Goal: Information Seeking & Learning: Learn about a topic

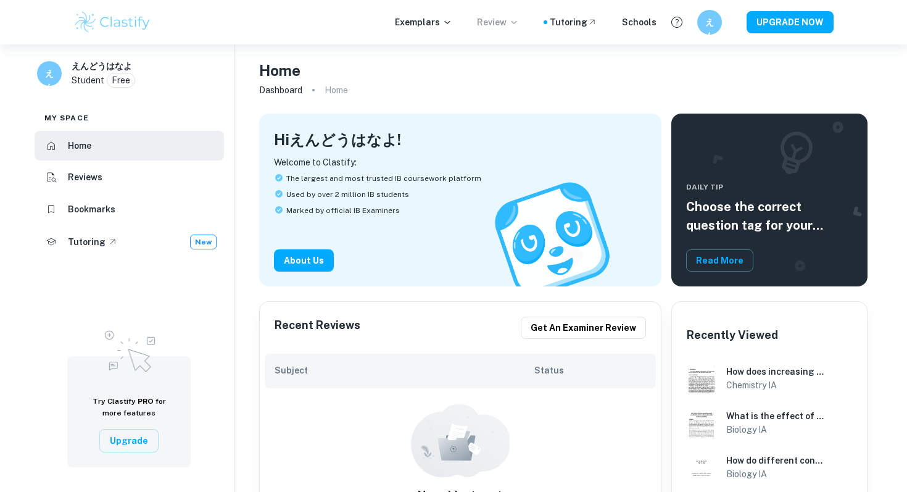
click at [513, 19] on p "Review" at bounding box center [498, 22] width 42 height 14
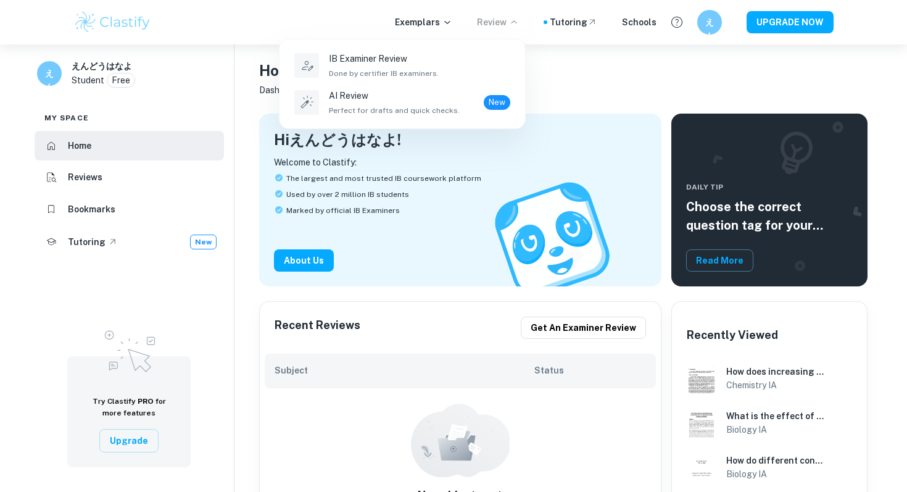
click at [454, 23] on div at bounding box center [453, 246] width 907 height 492
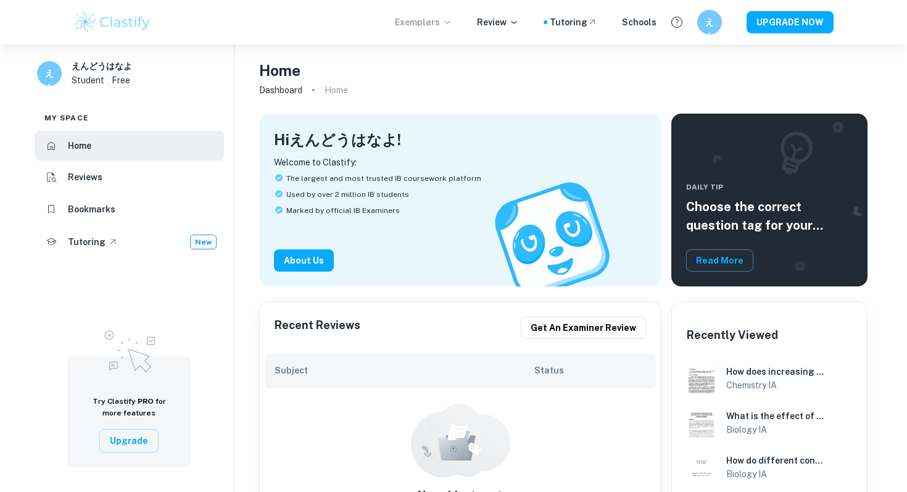
click at [452, 23] on icon at bounding box center [448, 22] width 10 height 10
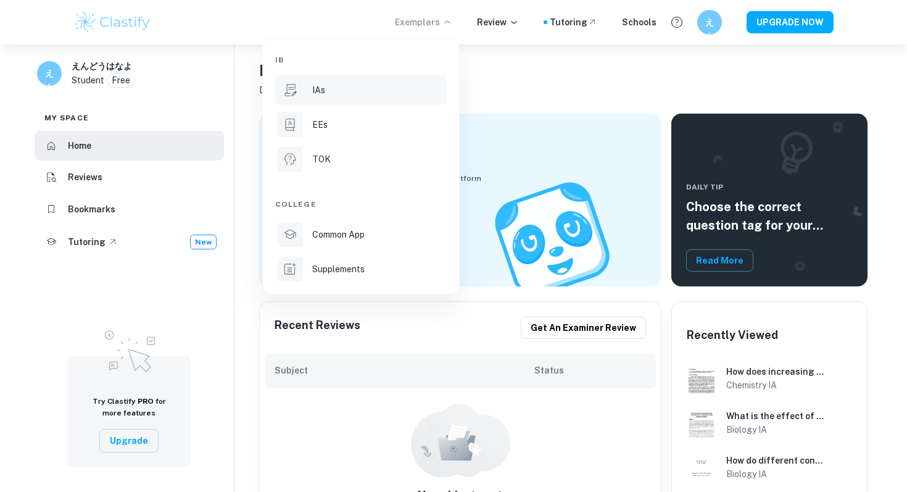
click at [433, 91] on div "IAs" at bounding box center [378, 90] width 132 height 14
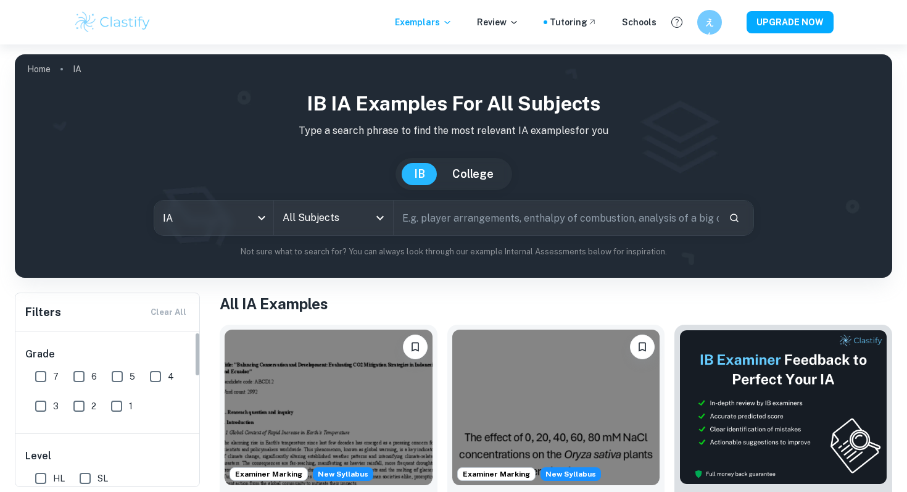
click at [53, 373] on span "7" at bounding box center [56, 377] width 6 height 14
click at [53, 373] on input "7" at bounding box center [40, 376] width 25 height 25
checkbox input "true"
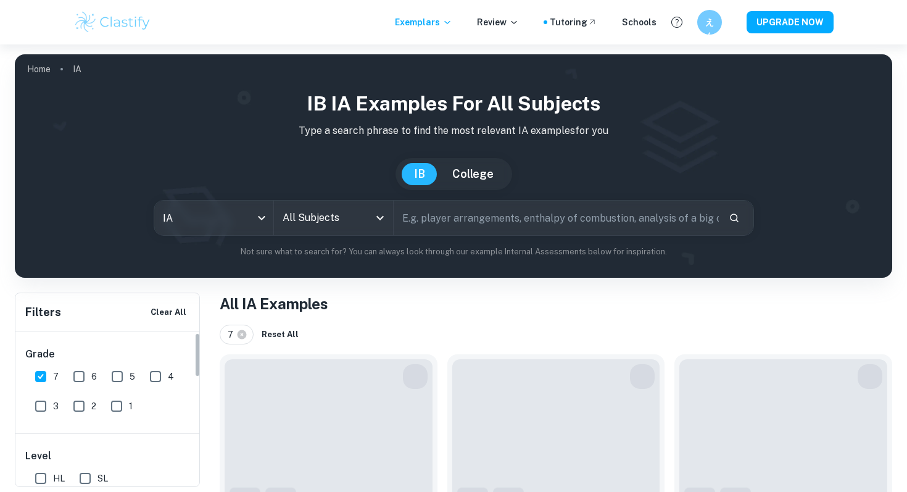
scroll to position [238, 0]
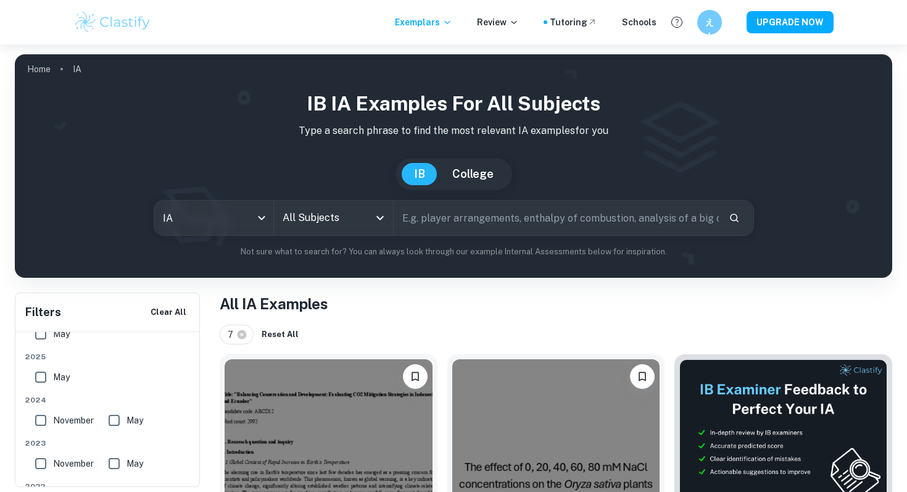
click at [307, 239] on div "IB IA examples for all subjects Type a search phrase to find the most relevant …" at bounding box center [454, 173] width 858 height 169
click at [307, 210] on input "All Subjects" at bounding box center [325, 217] width 90 height 23
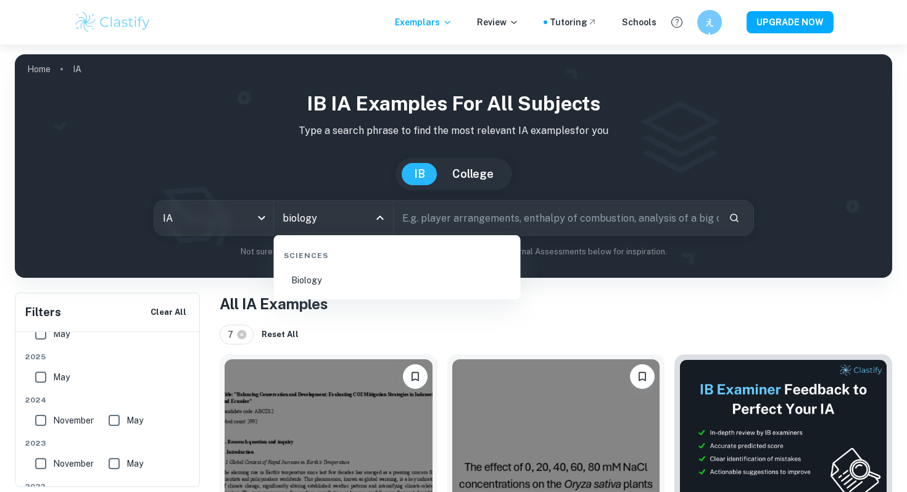
click at [343, 275] on li "Biology" at bounding box center [397, 280] width 237 height 28
type input "Biology"
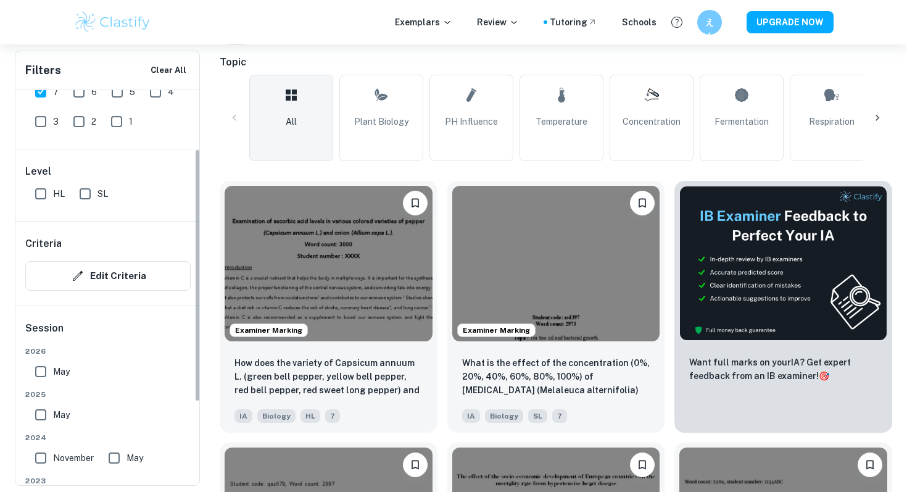
scroll to position [128, 0]
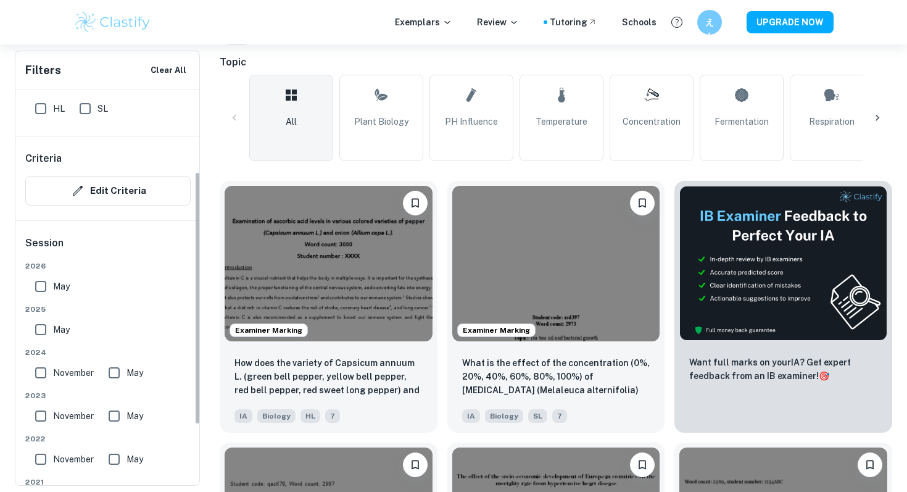
click at [43, 330] on input "May" at bounding box center [40, 329] width 25 height 25
checkbox input "true"
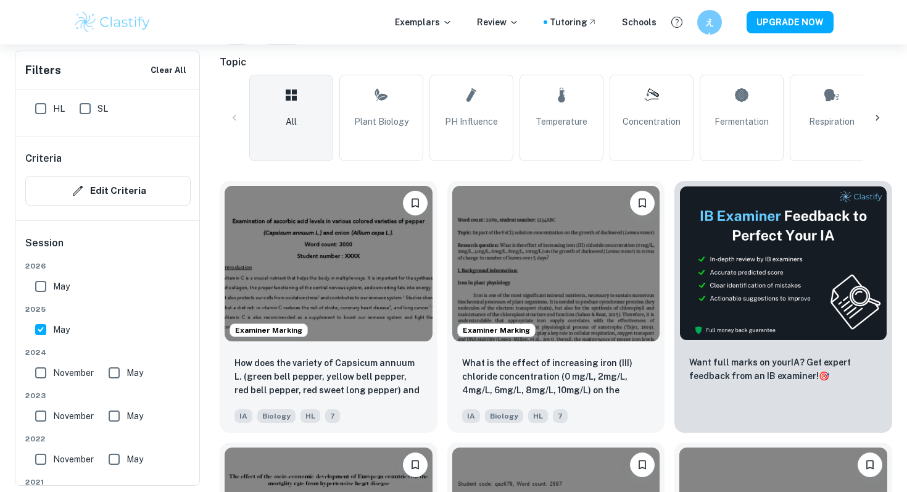
click at [43, 381] on input "November" at bounding box center [40, 372] width 25 height 25
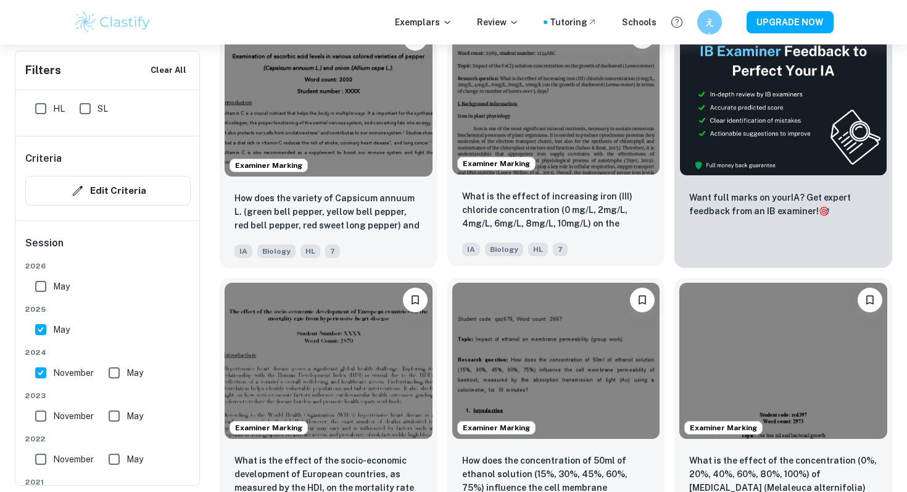
scroll to position [488, 0]
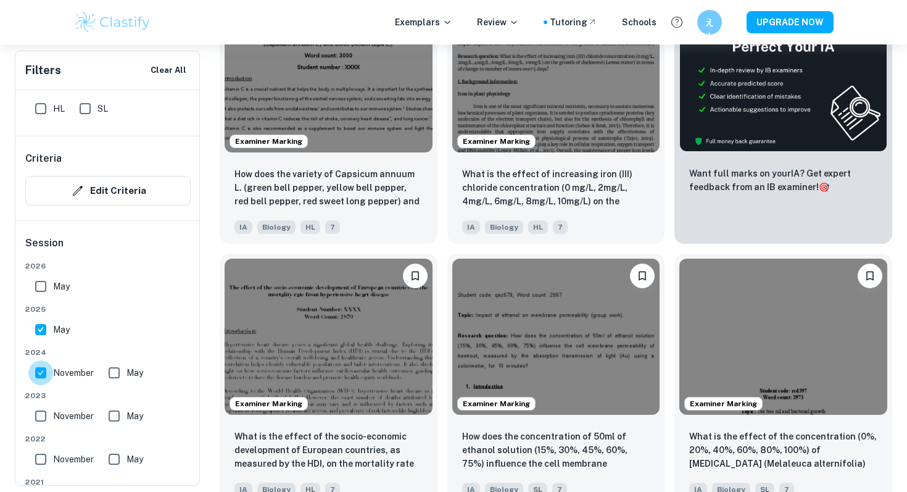
click at [36, 371] on input "November" at bounding box center [40, 372] width 25 height 25
checkbox input "false"
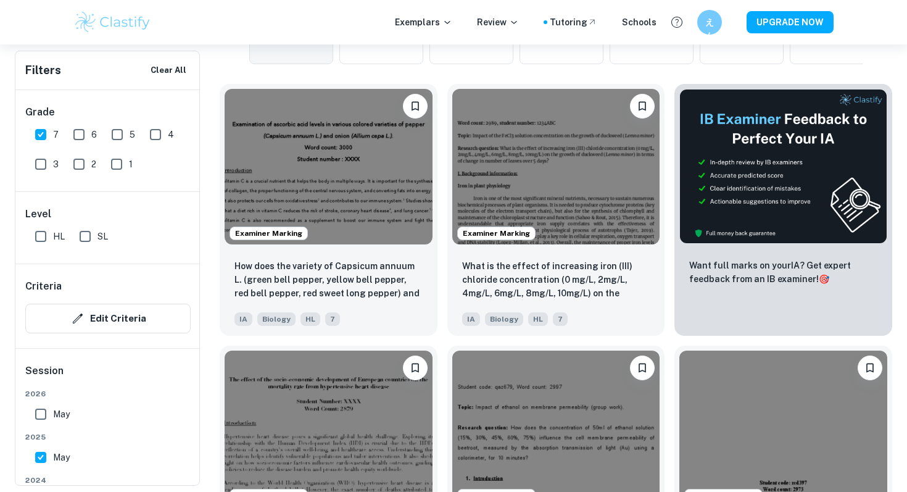
scroll to position [596, 0]
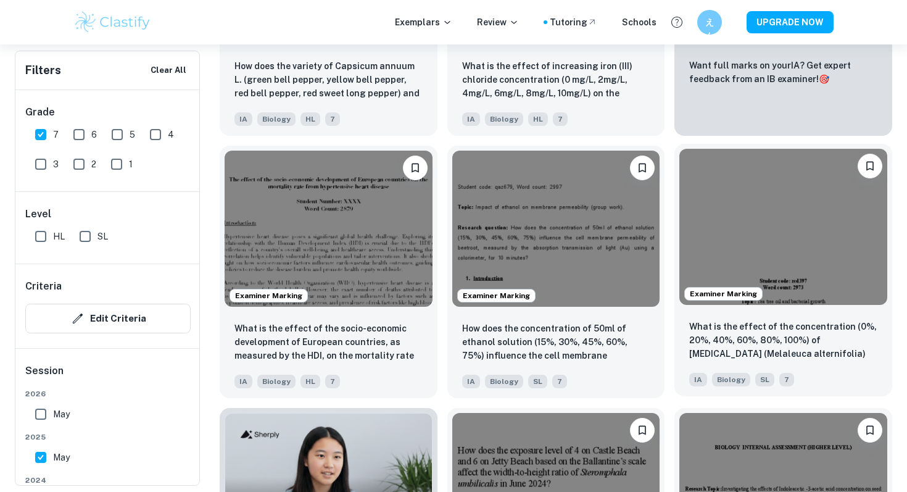
click at [749, 252] on img at bounding box center [784, 227] width 208 height 156
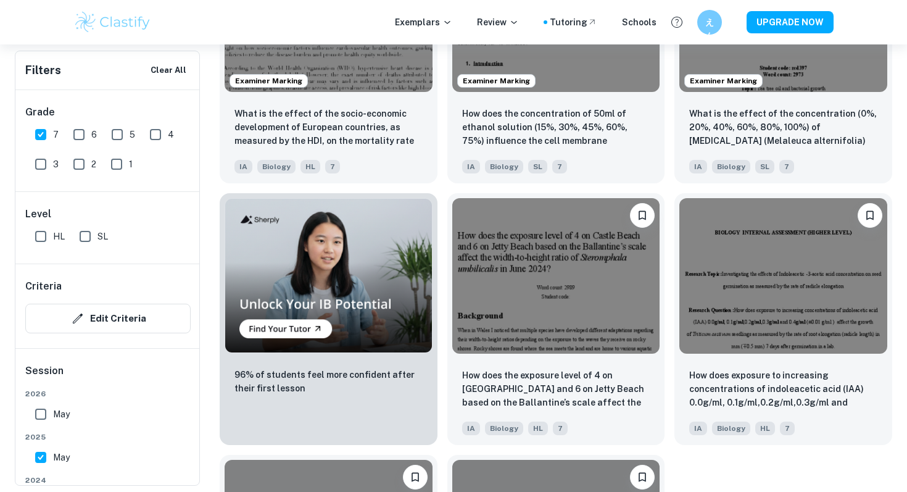
scroll to position [823, 0]
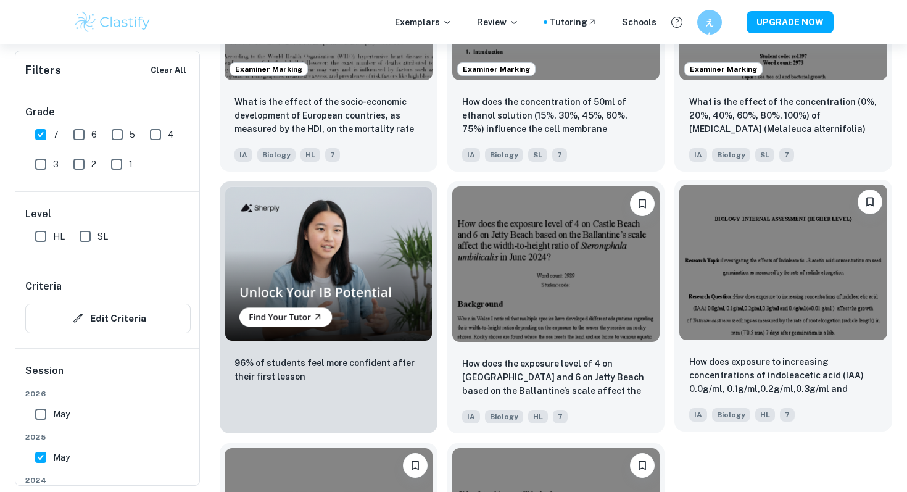
click at [771, 307] on img at bounding box center [784, 263] width 208 height 156
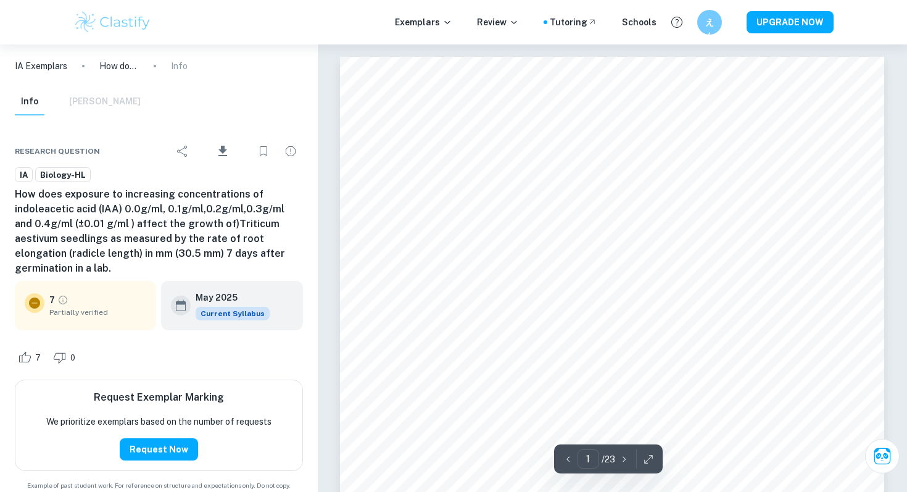
click at [72, 307] on span "Partially verified" at bounding box center [97, 312] width 97 height 11
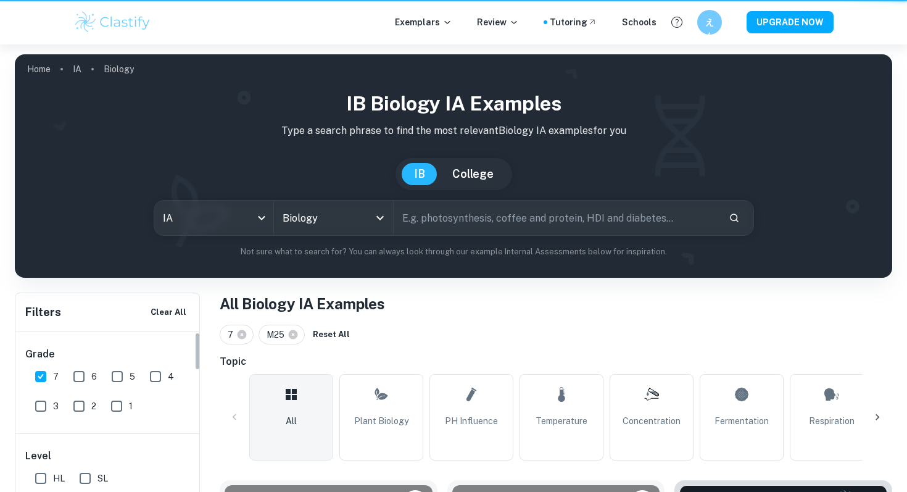
scroll to position [823, 0]
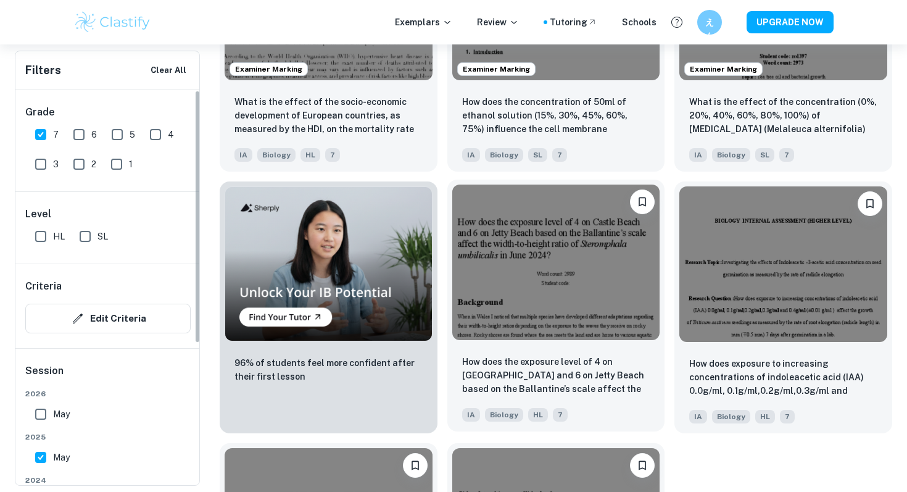
click at [525, 331] on img at bounding box center [556, 263] width 208 height 156
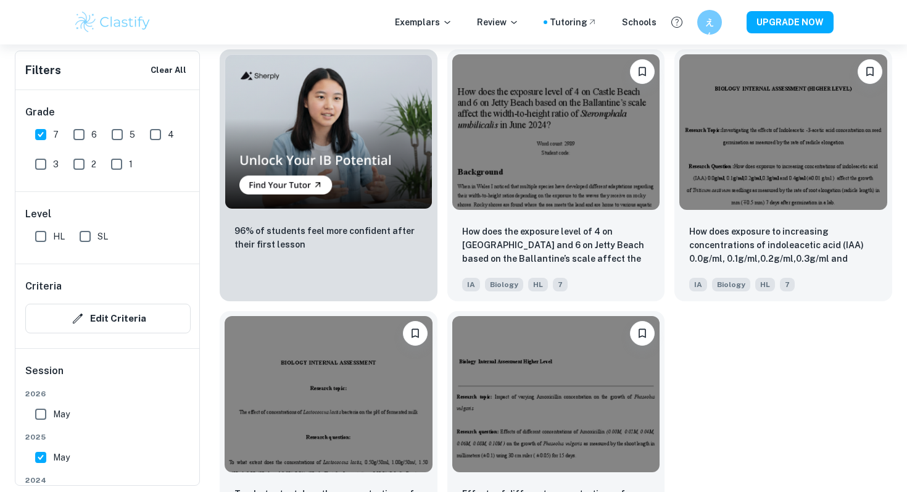
scroll to position [1026, 0]
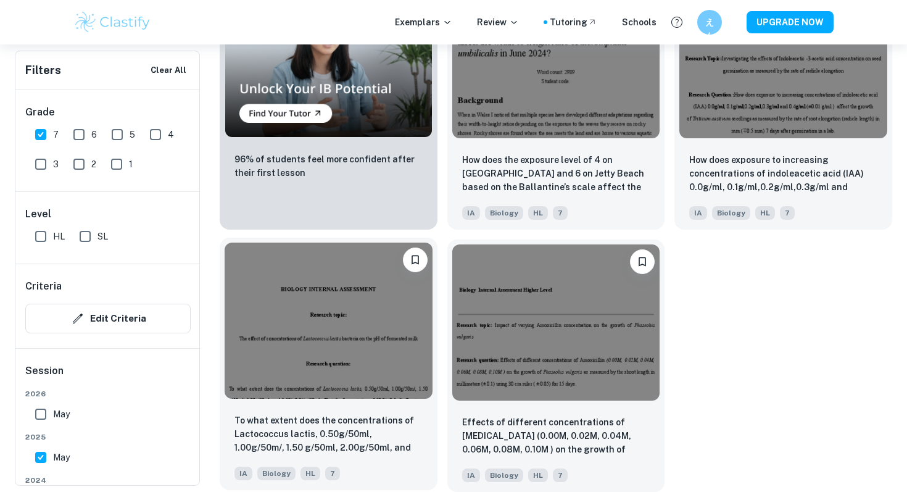
click at [340, 309] on img at bounding box center [329, 321] width 208 height 156
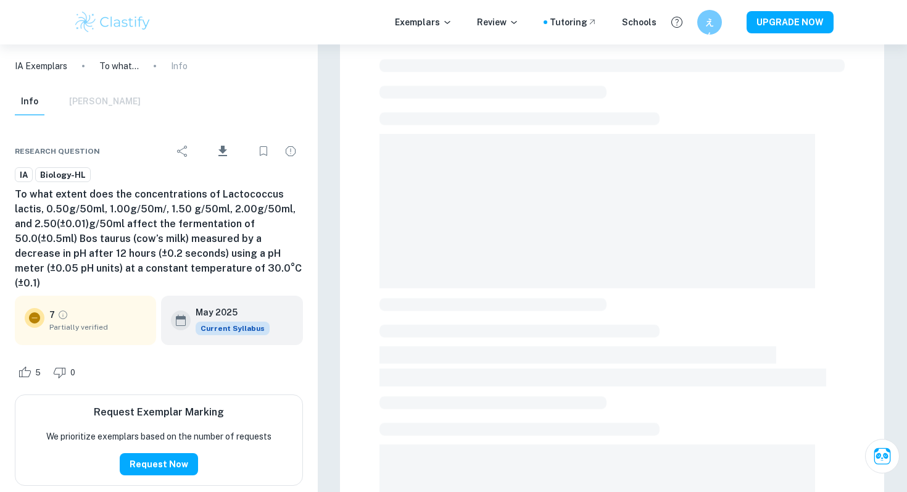
scroll to position [39, 0]
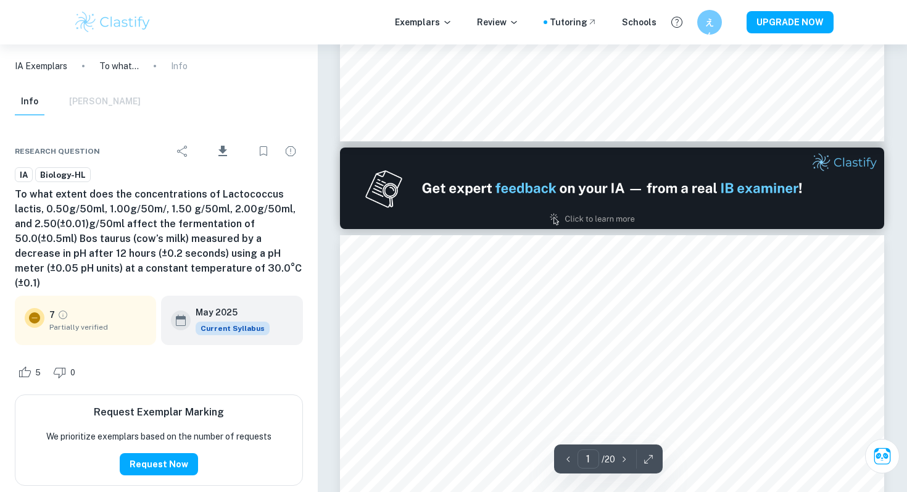
type input "2"
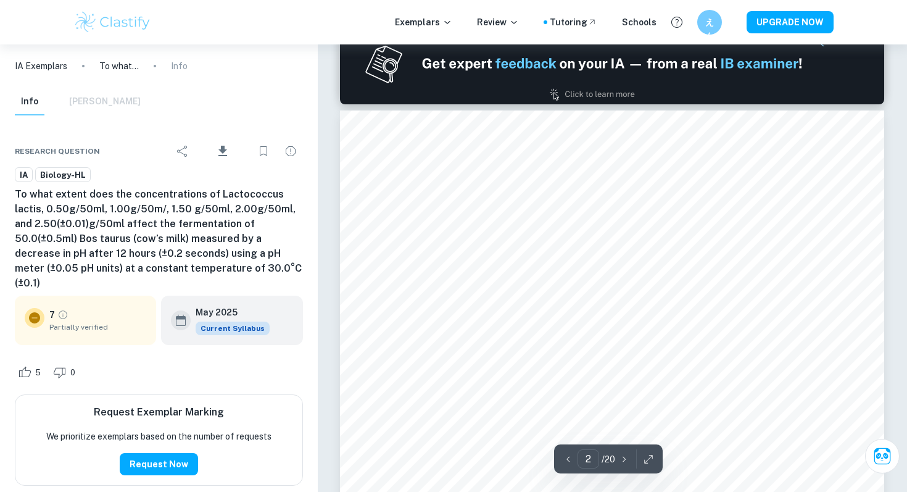
scroll to position [746, 0]
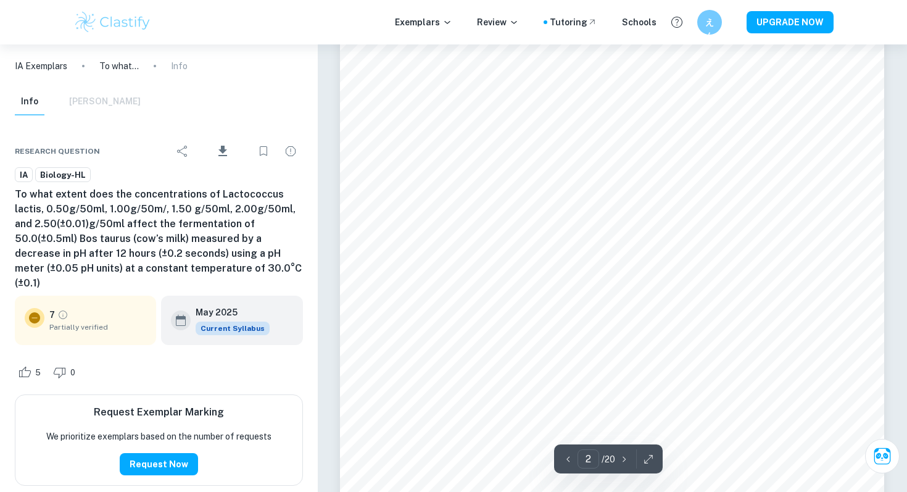
scroll to position [1026, 0]
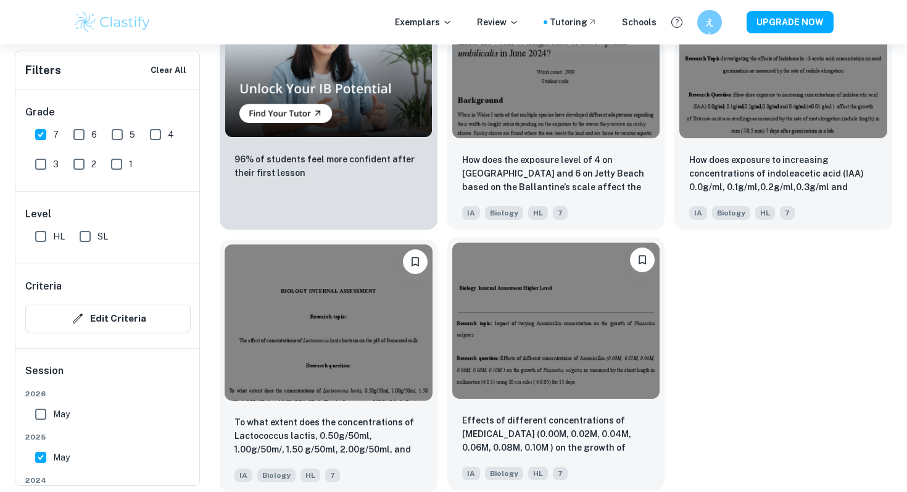
click at [565, 314] on img at bounding box center [556, 321] width 208 height 156
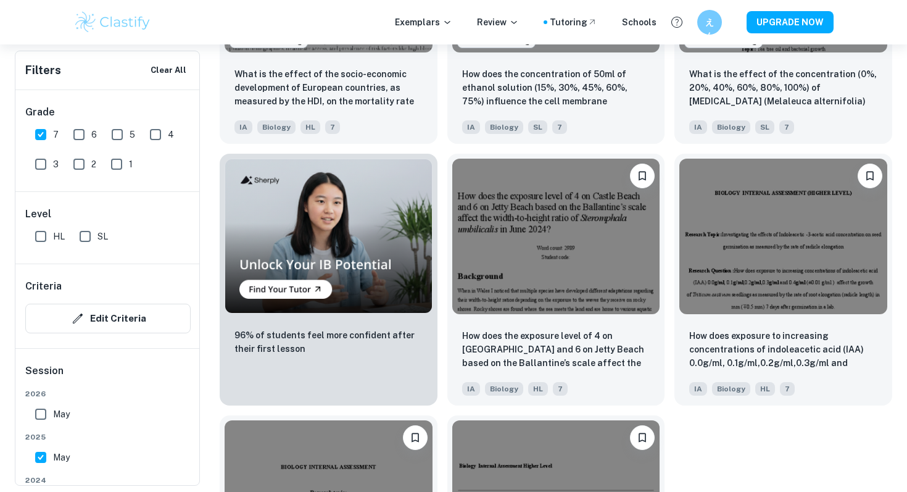
scroll to position [819, 0]
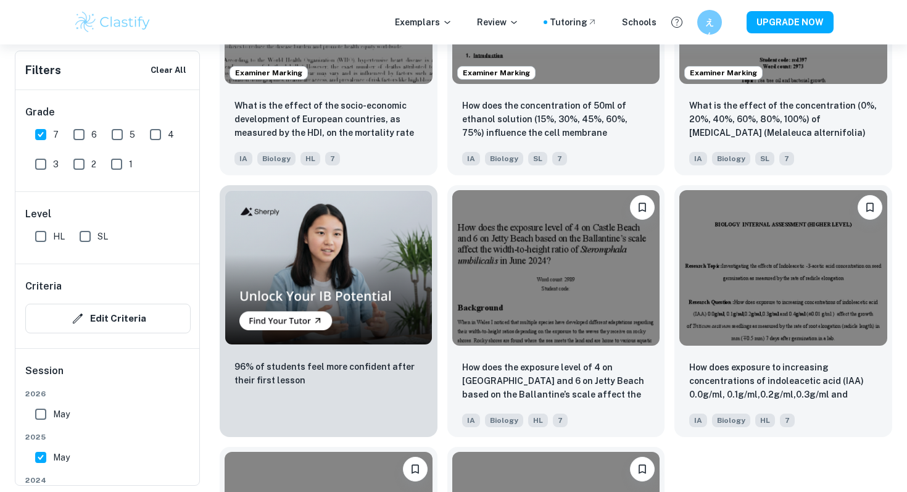
click at [565, 314] on img at bounding box center [556, 268] width 208 height 156
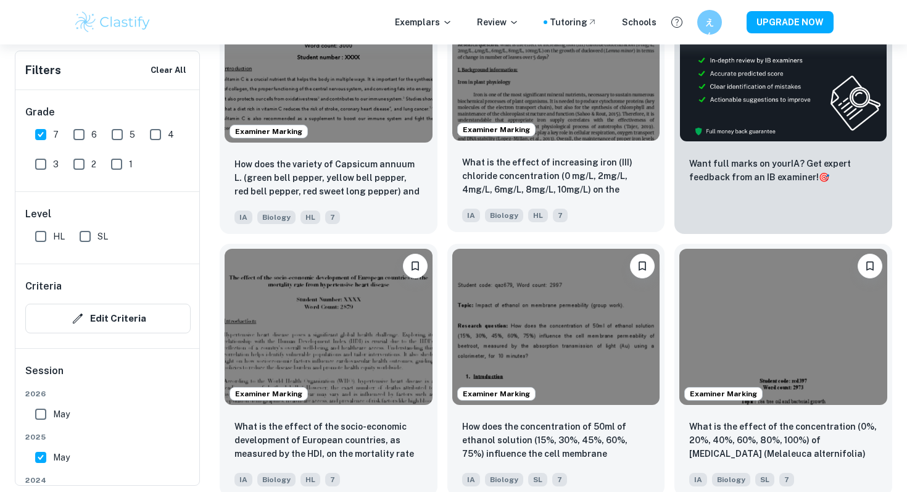
scroll to position [540, 0]
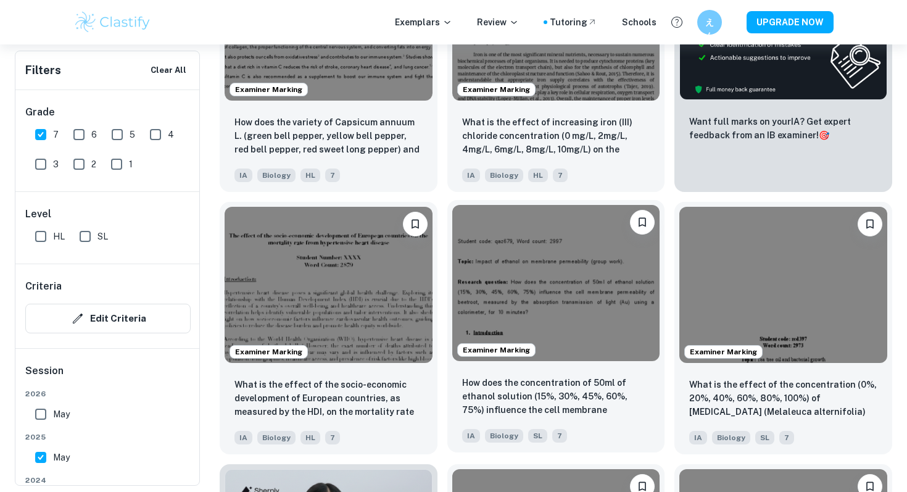
click at [565, 310] on img at bounding box center [556, 283] width 208 height 156
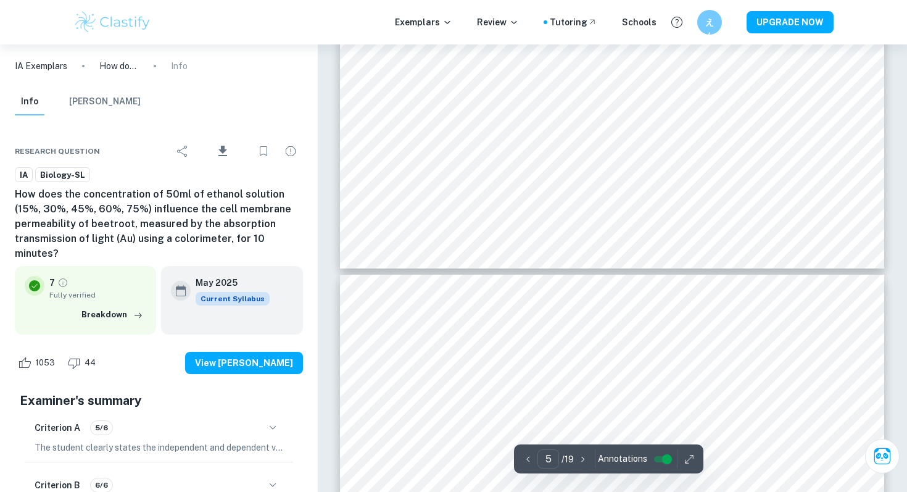
type input "6"
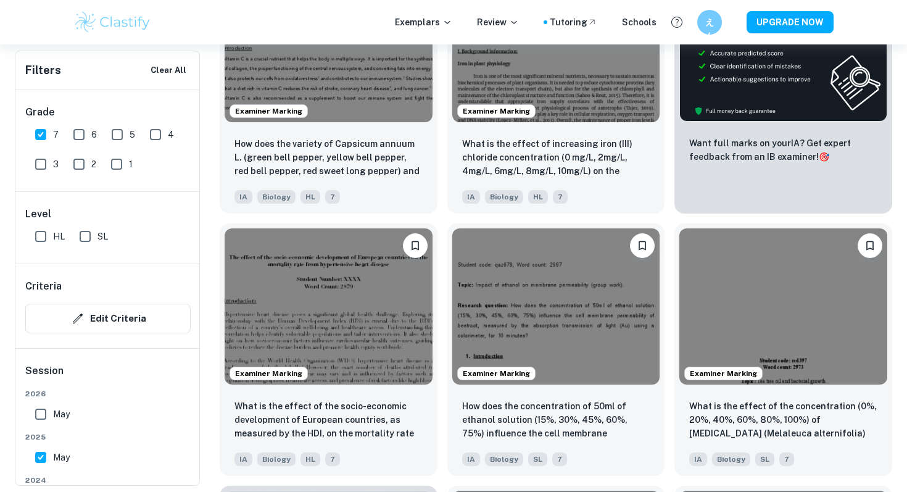
scroll to position [514, 0]
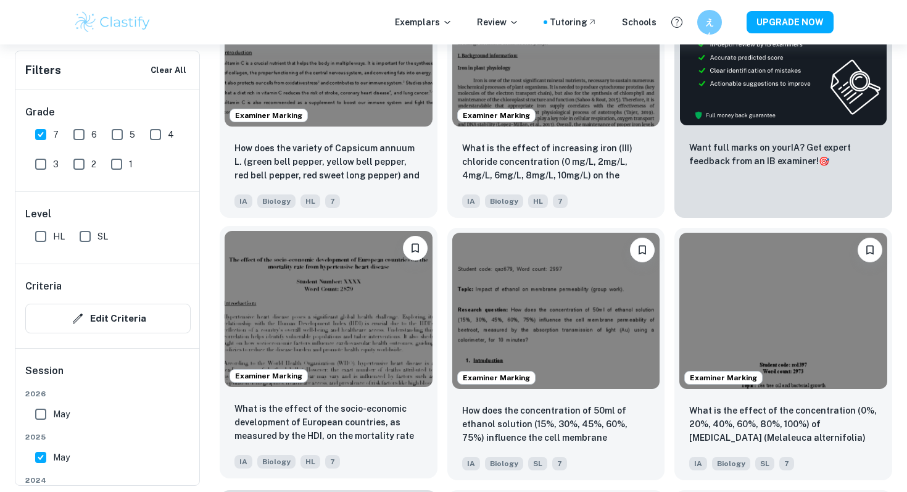
click at [359, 330] on img at bounding box center [329, 309] width 208 height 156
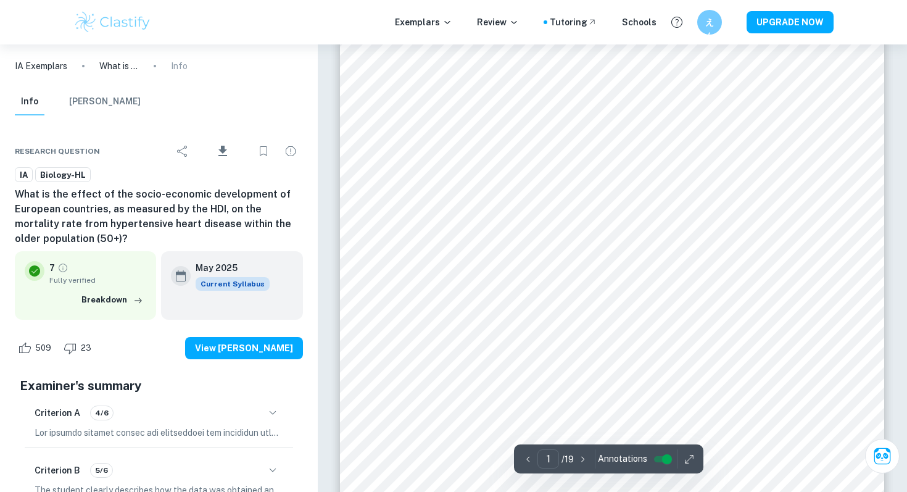
scroll to position [209, 0]
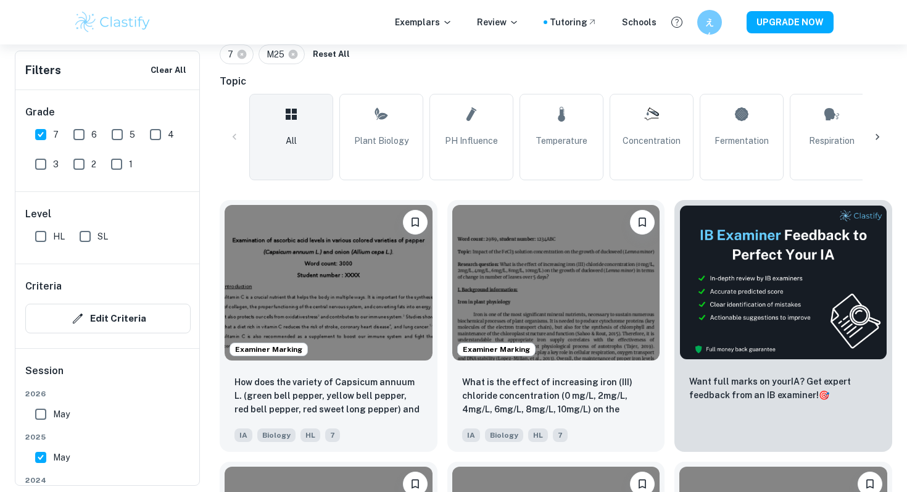
scroll to position [243, 0]
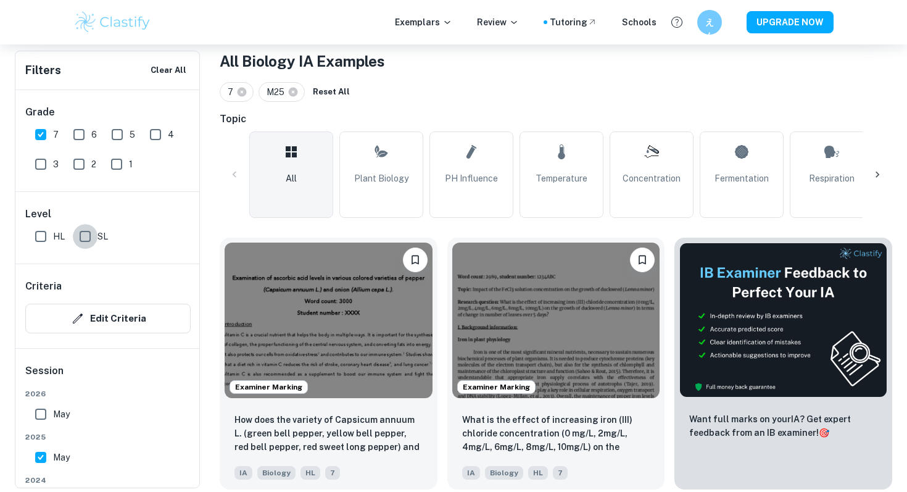
click at [85, 239] on input "SL" at bounding box center [85, 236] width 25 height 25
checkbox input "true"
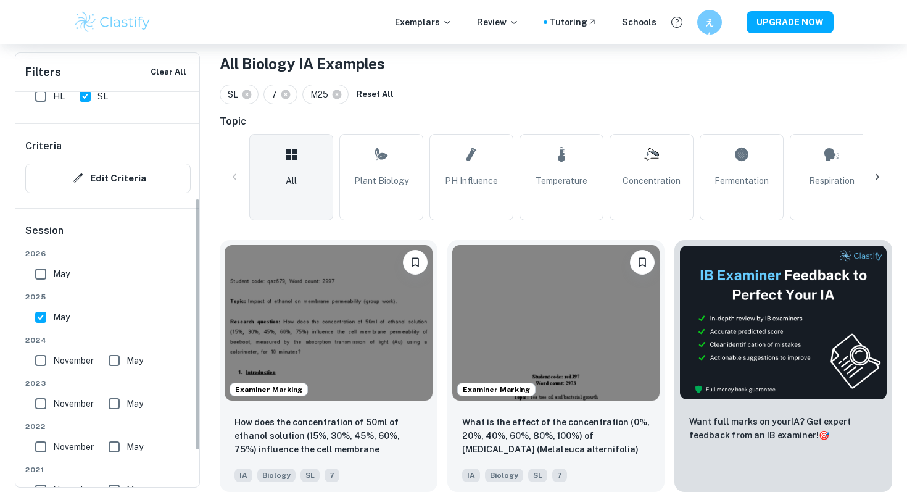
scroll to position [166, 0]
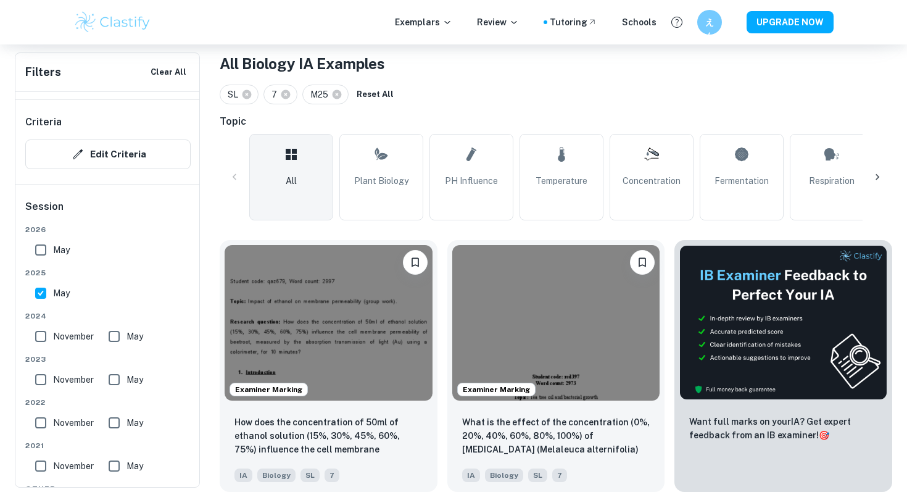
click at [46, 338] on input "November" at bounding box center [40, 336] width 25 height 25
checkbox input "true"
click at [119, 334] on input "May" at bounding box center [114, 336] width 25 height 25
checkbox input "true"
click at [33, 335] on input "November" at bounding box center [40, 336] width 25 height 25
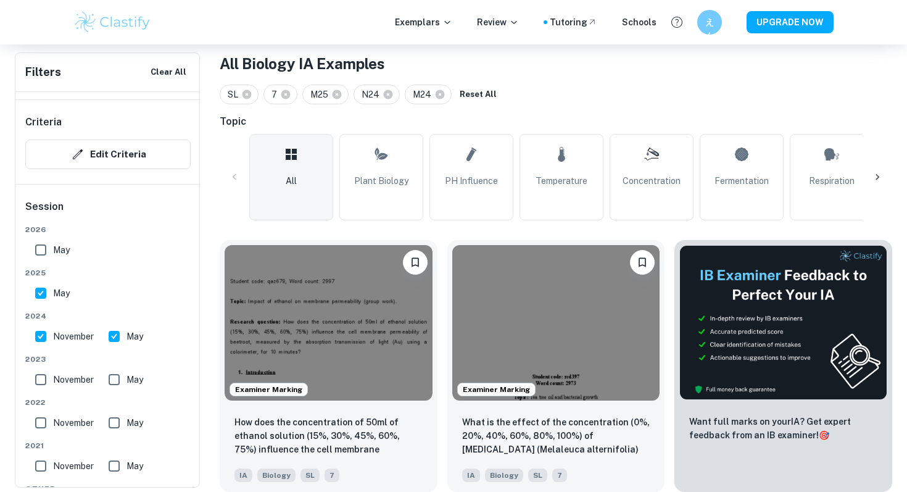
checkbox input "false"
click at [36, 294] on input "May" at bounding box center [40, 293] width 25 height 25
checkbox input "false"
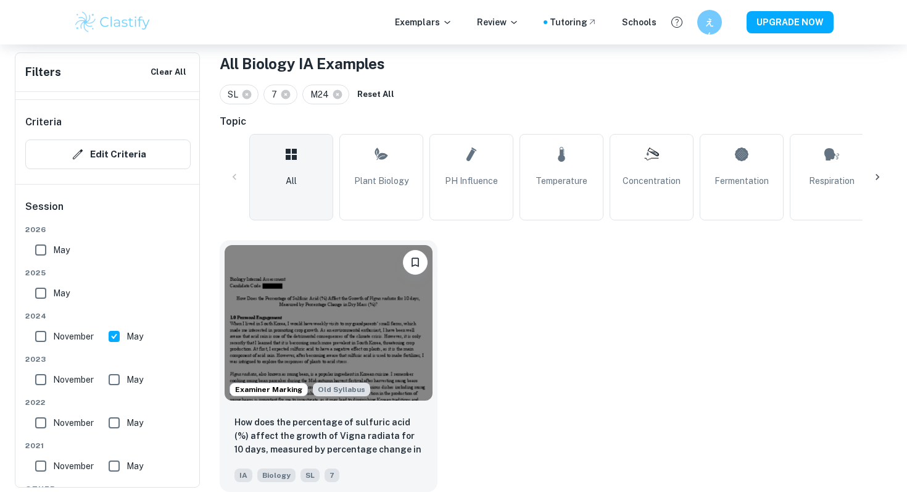
click at [110, 340] on input "May" at bounding box center [114, 336] width 25 height 25
checkbox input "false"
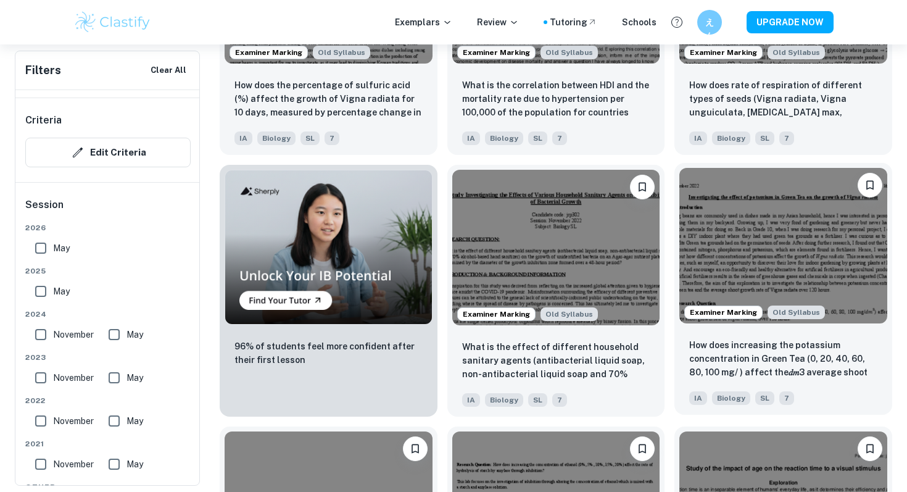
scroll to position [1092, 0]
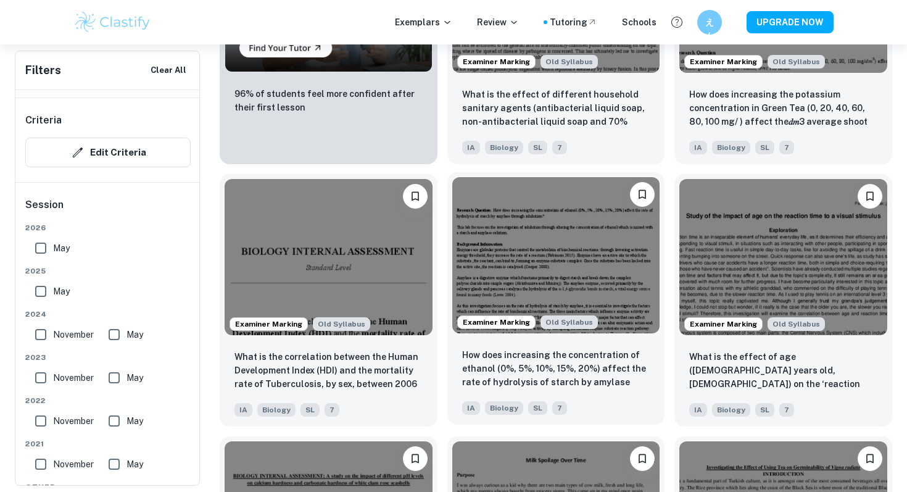
click at [539, 275] on img at bounding box center [556, 255] width 208 height 156
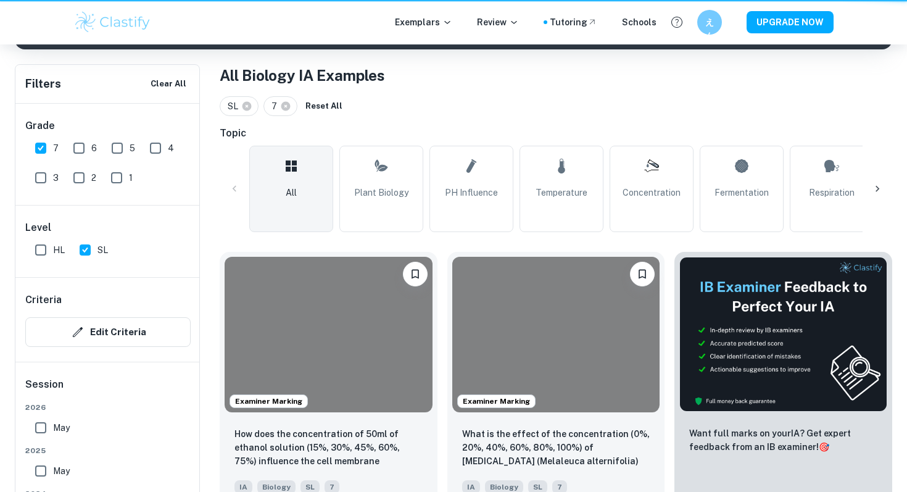
scroll to position [1092, 0]
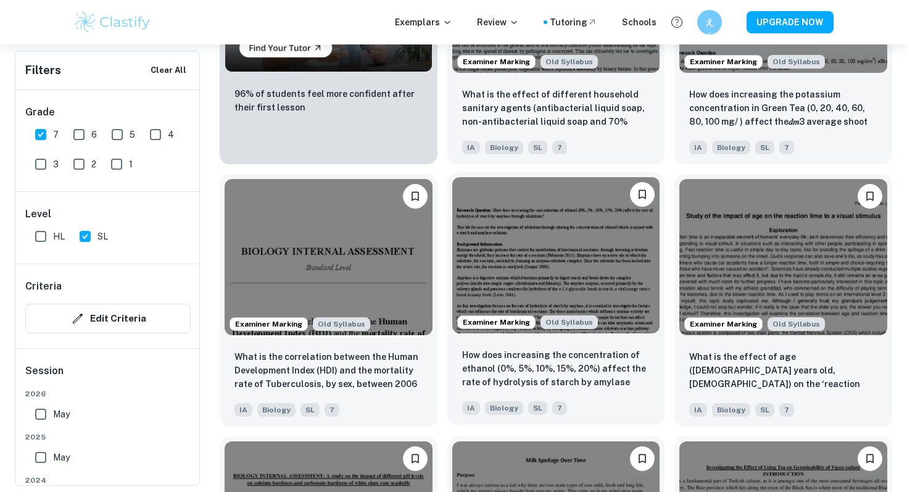
click at [536, 250] on img at bounding box center [556, 255] width 208 height 156
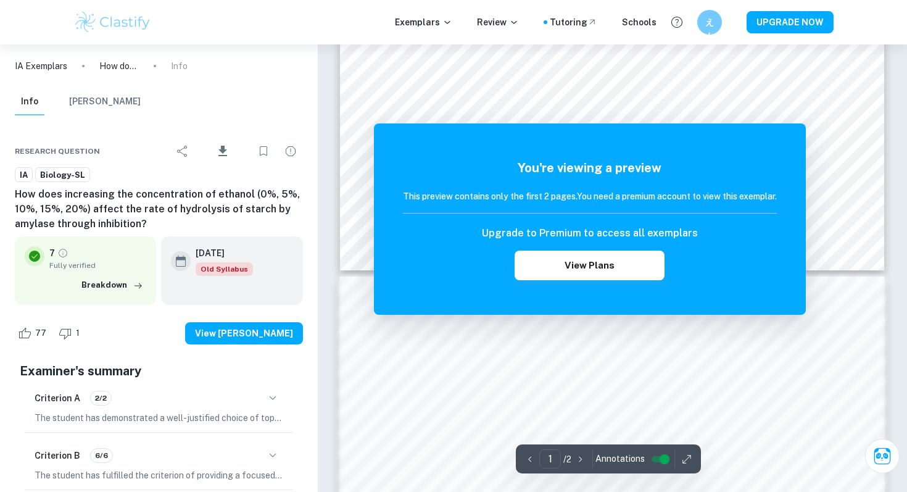
scroll to position [400, 0]
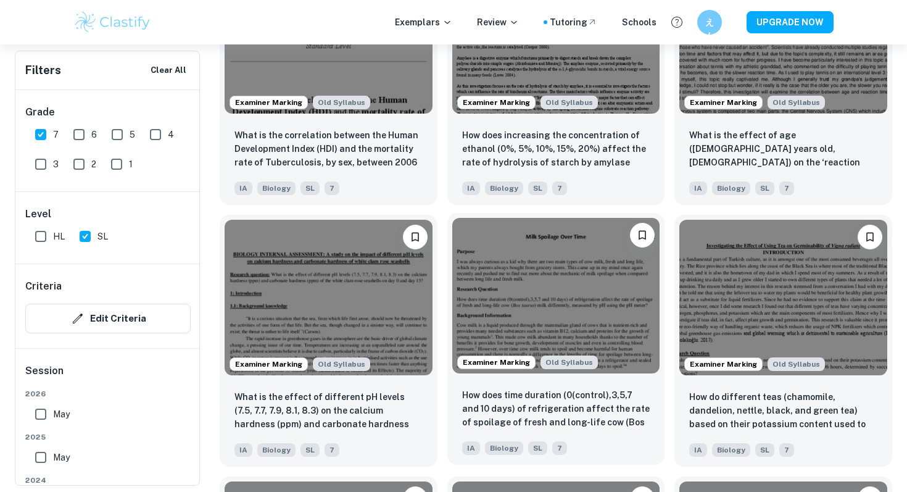
scroll to position [1328, 0]
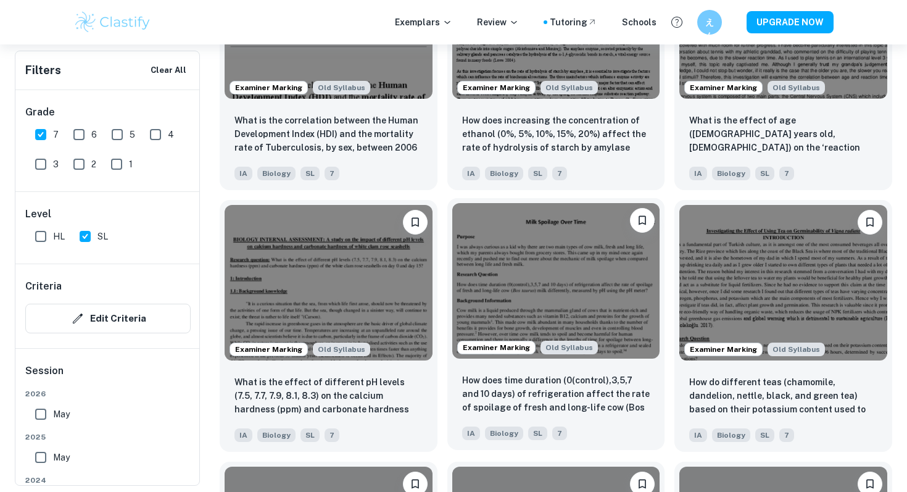
click at [570, 288] on img at bounding box center [556, 281] width 208 height 156
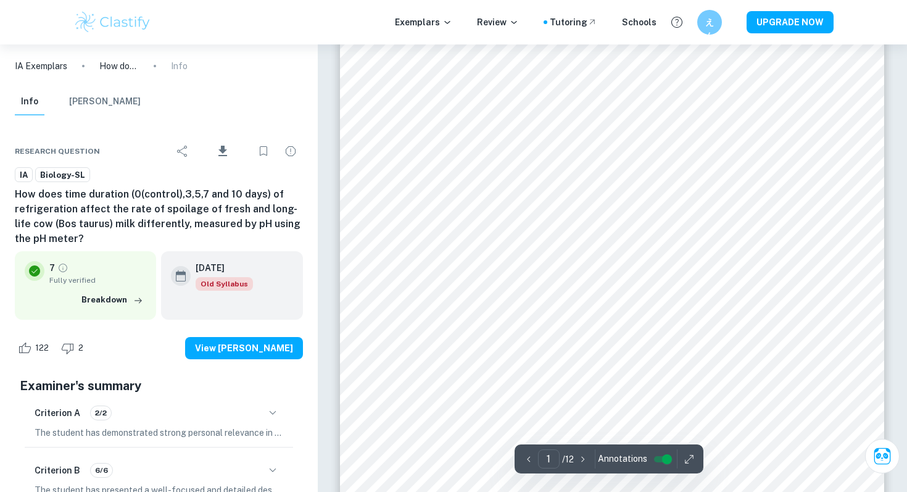
scroll to position [36, 0]
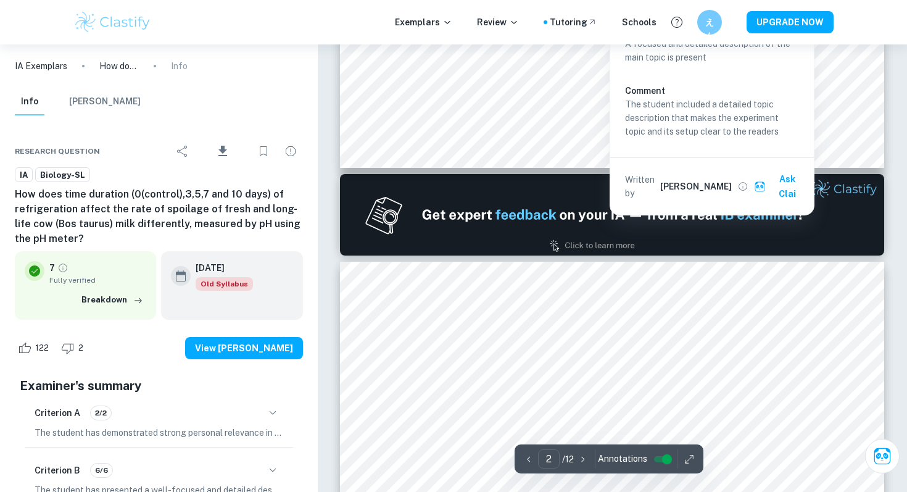
type input "2"
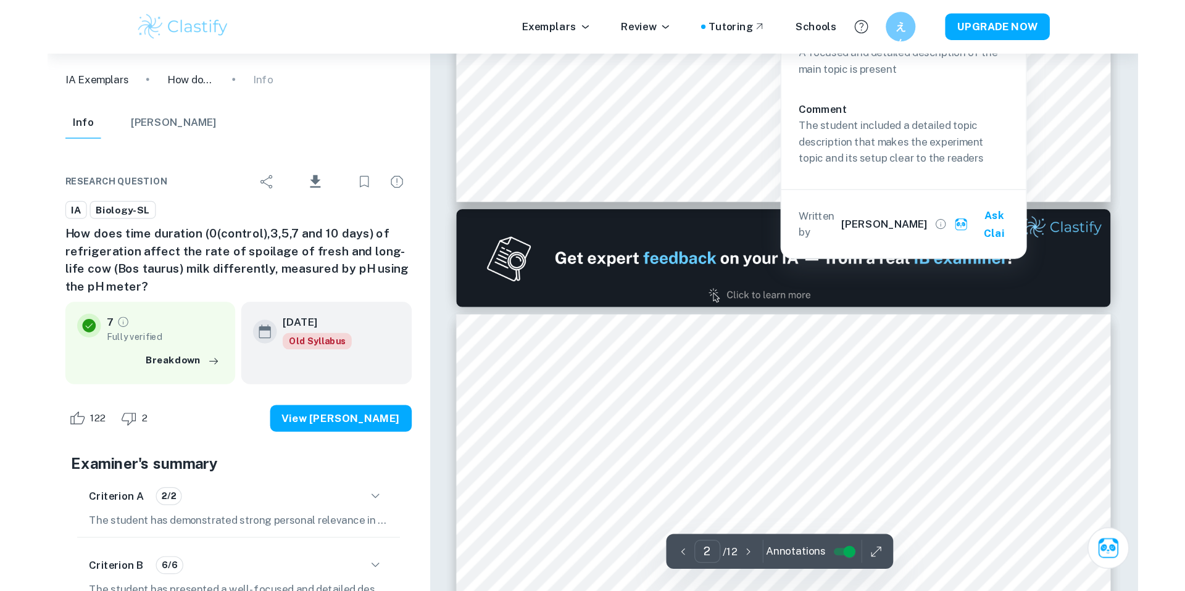
scroll to position [714, 0]
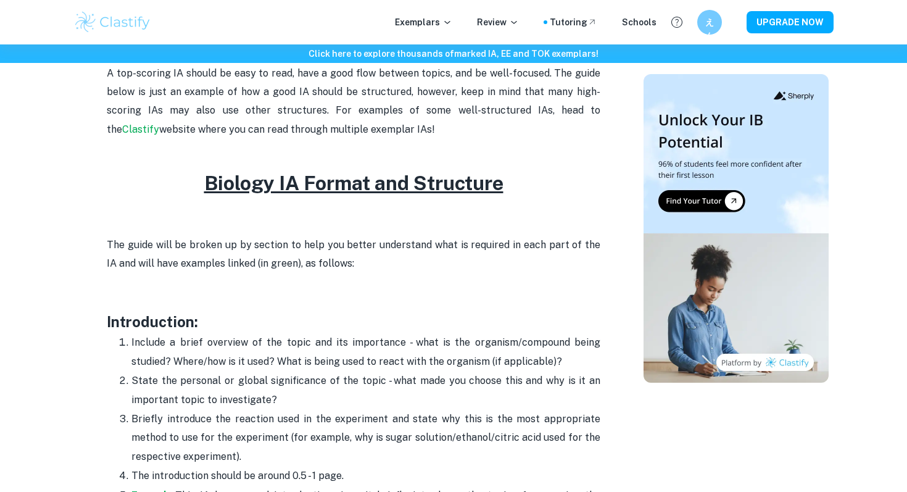
scroll to position [654, 0]
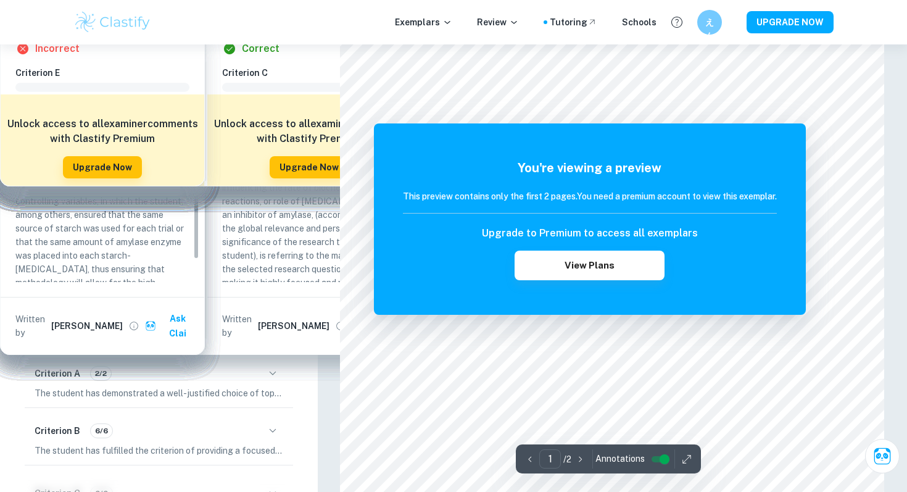
scroll to position [21, 0]
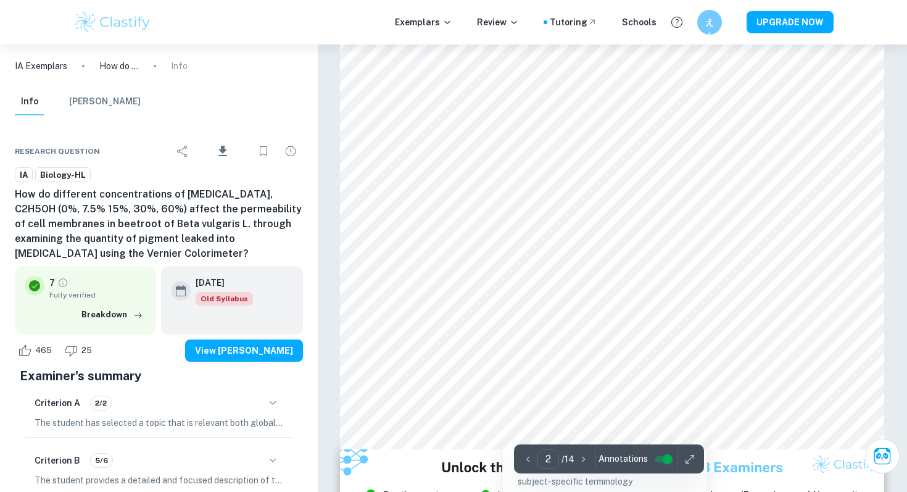
scroll to position [1086, 0]
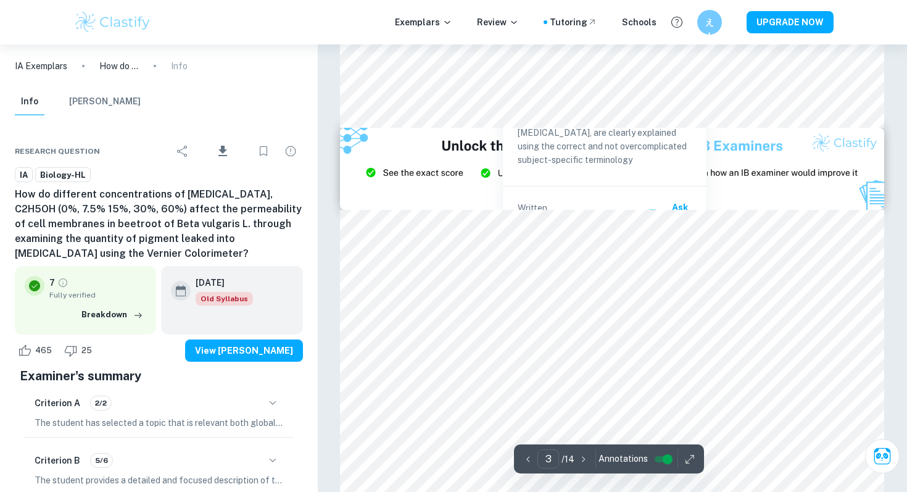
type input "2"
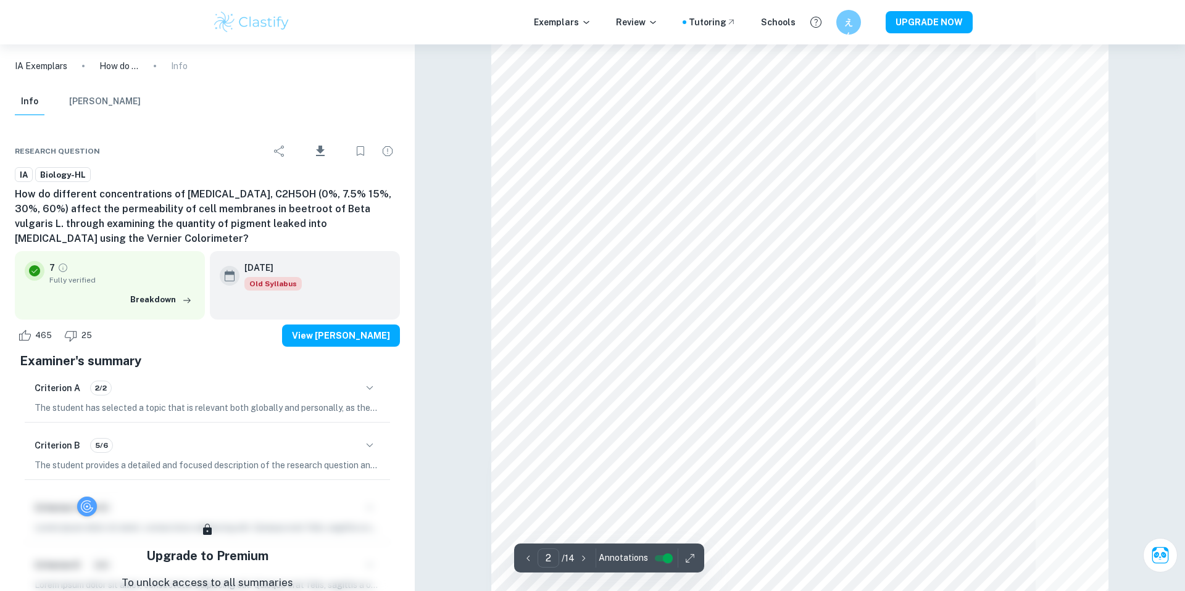
scroll to position [929, 0]
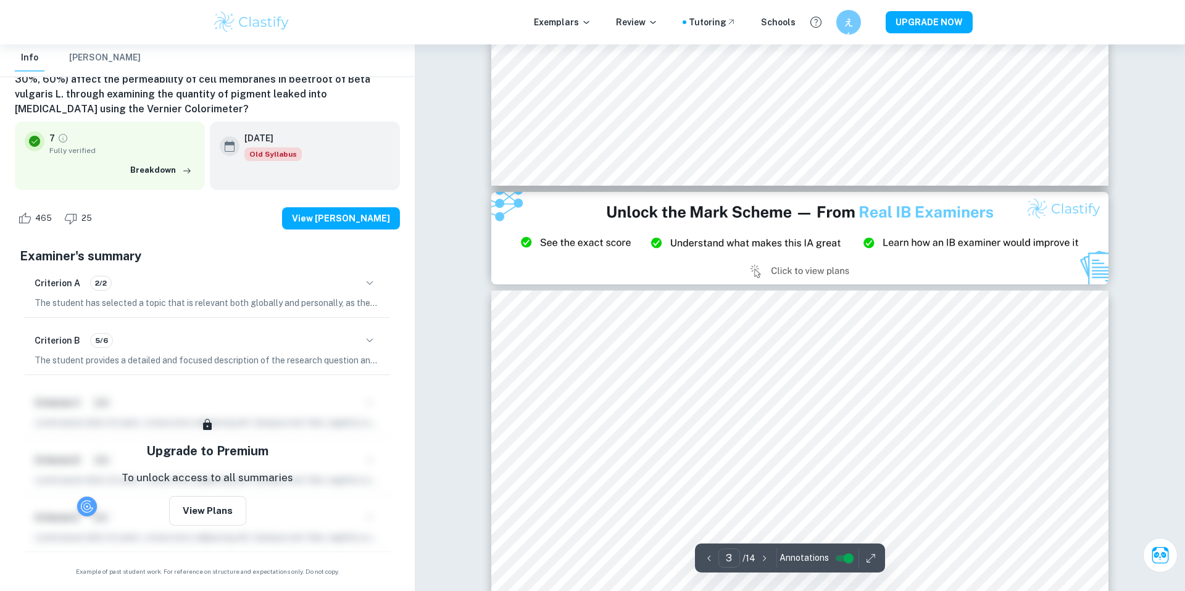
scroll to position [1579, 0]
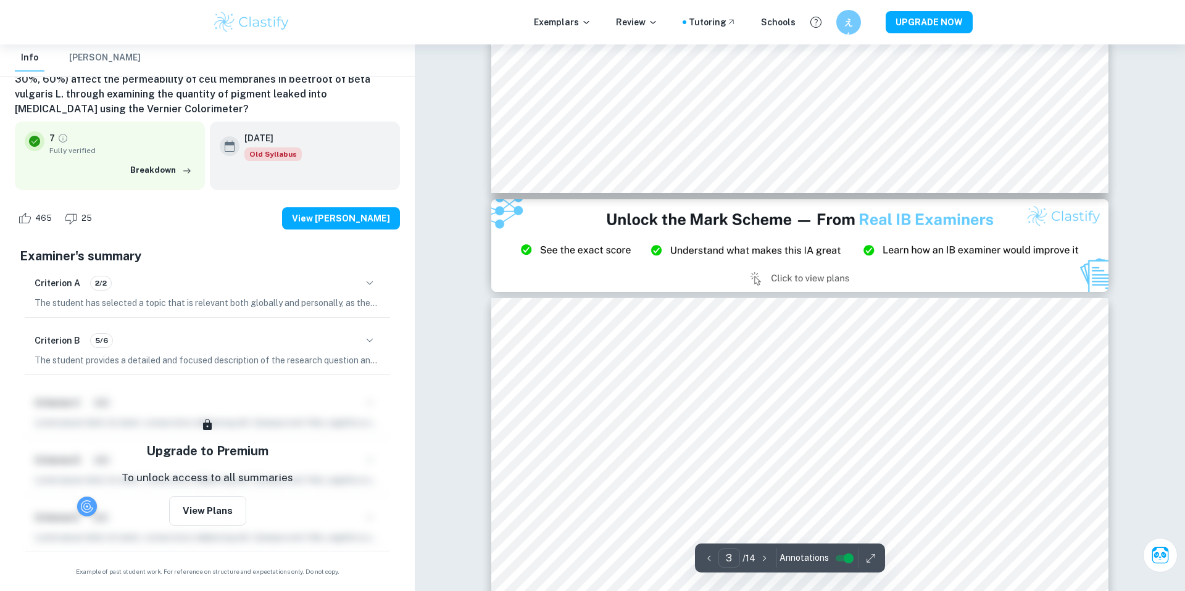
type input "2"
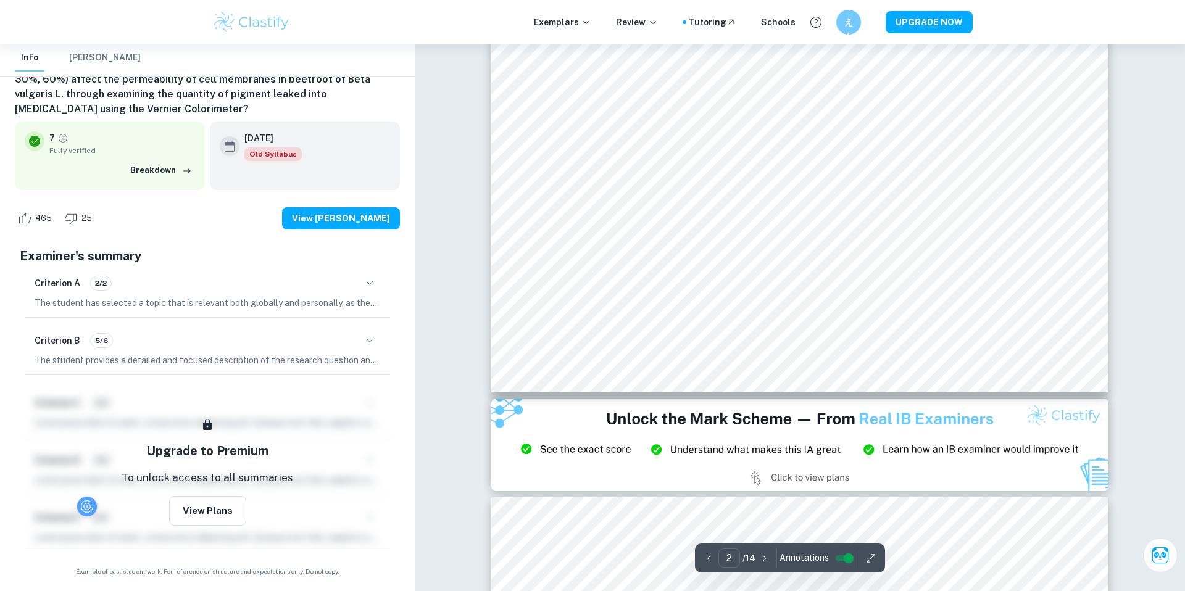
scroll to position [1365, 0]
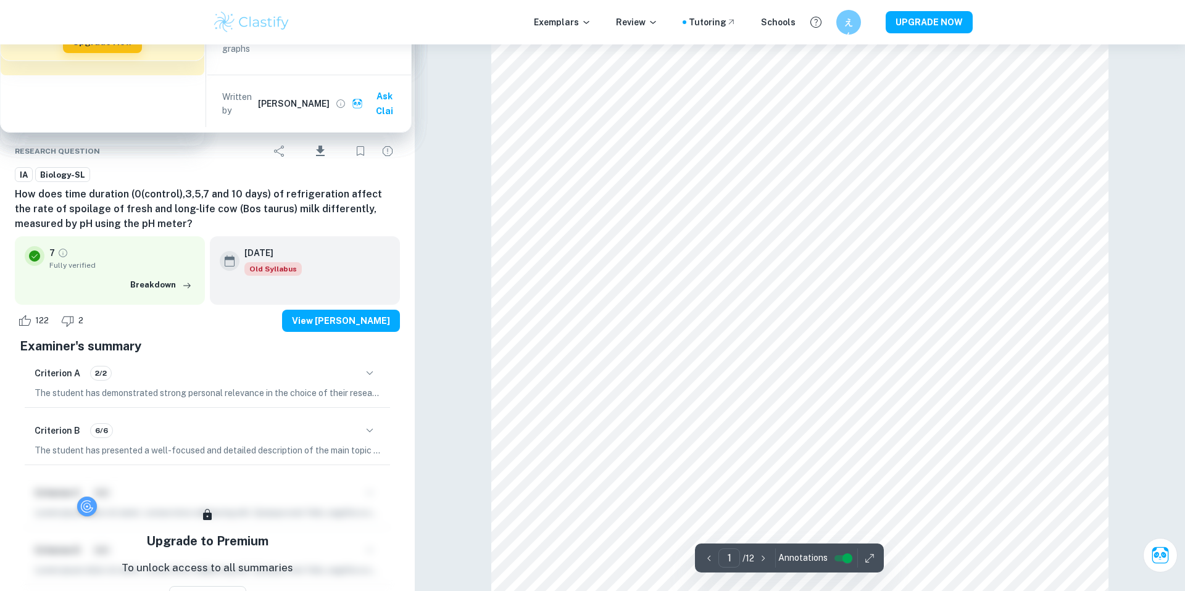
scroll to position [186, 0]
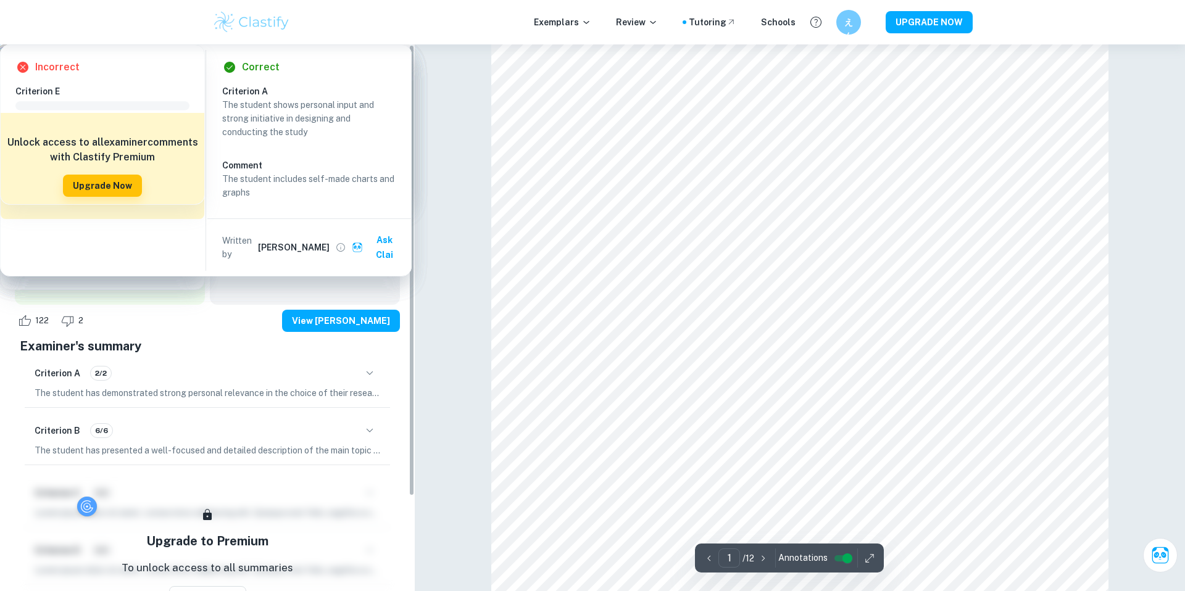
scroll to position [186, 0]
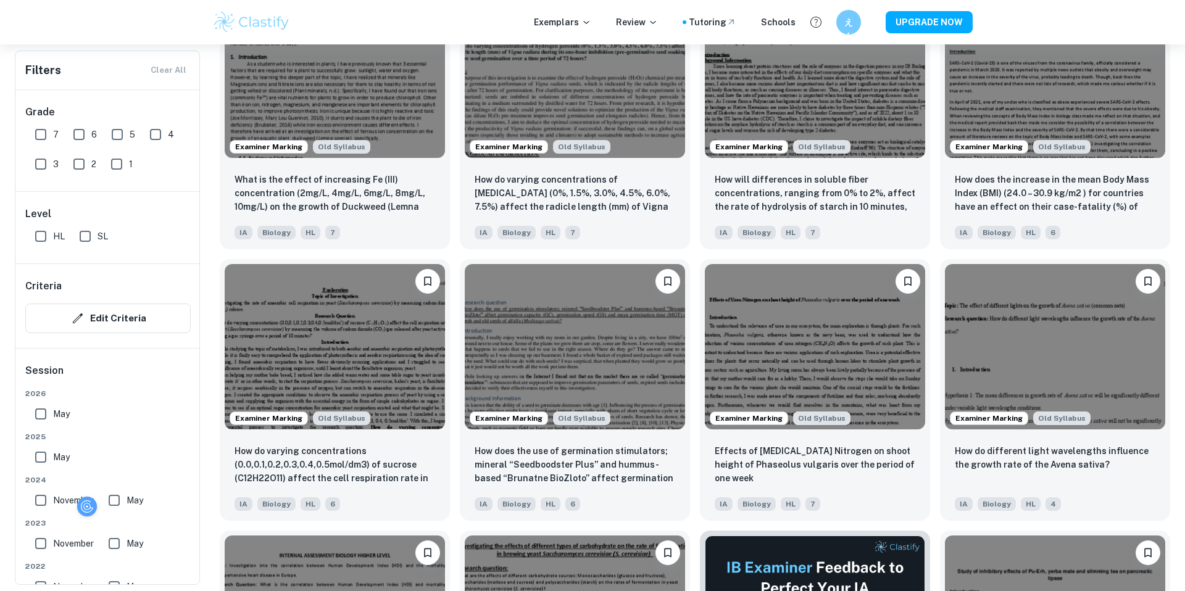
scroll to position [3184, 0]
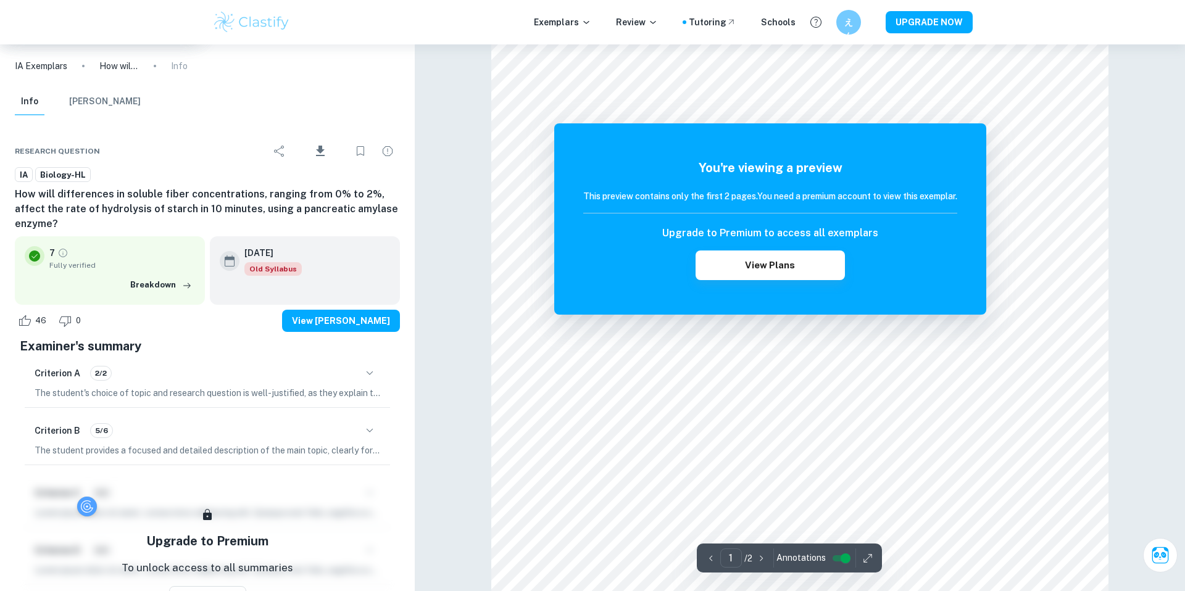
scroll to position [316, 0]
